Goal: Information Seeking & Learning: Learn about a topic

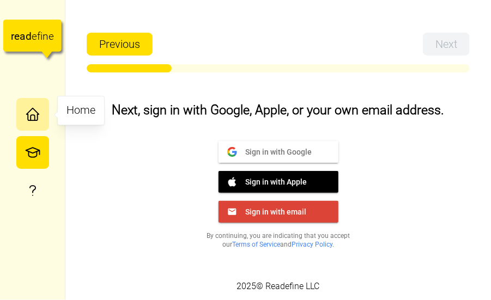
click at [48, 107] on button "button" at bounding box center [32, 114] width 33 height 33
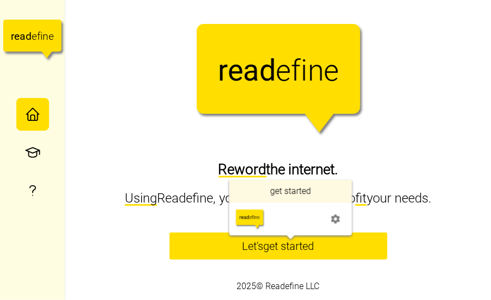
click at [292, 243] on span "get started" at bounding box center [289, 246] width 51 height 11
